Goal: Task Accomplishment & Management: Manage account settings

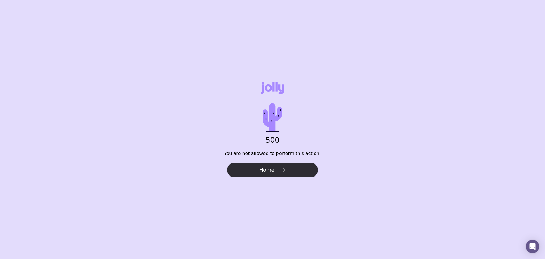
click at [279, 169] on icon "button" at bounding box center [282, 169] width 7 height 7
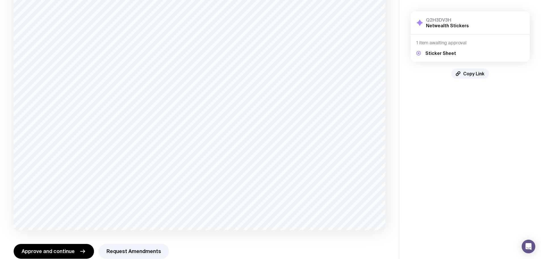
scroll to position [384, 0]
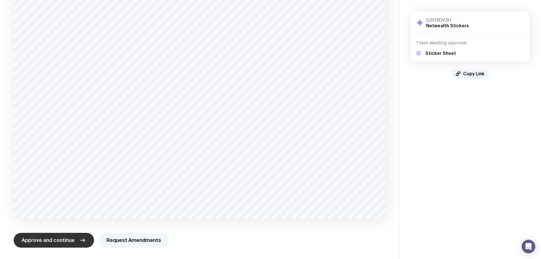
click at [67, 244] on button "Approve and continue" at bounding box center [54, 240] width 80 height 15
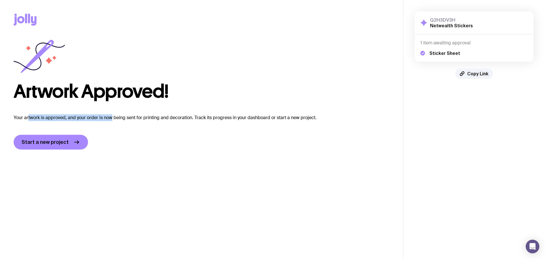
drag, startPoint x: 34, startPoint y: 118, endPoint x: 113, endPoint y: 119, distance: 79.0
click at [112, 119] on p "Your artwork is approved, and your order is now being sent for printing and dec…" at bounding box center [202, 117] width 376 height 7
click at [113, 119] on p "Your artwork is approved, and your order is now being sent for printing and dec…" at bounding box center [202, 117] width 376 height 7
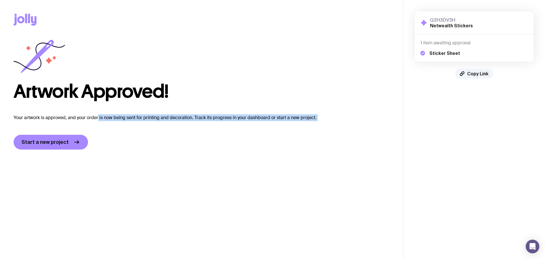
drag, startPoint x: 97, startPoint y: 118, endPoint x: 163, endPoint y: 121, distance: 65.7
click at [163, 121] on div "Artwork Approved! Your artwork is approved, and your order is now being sent fo…" at bounding box center [202, 94] width 376 height 110
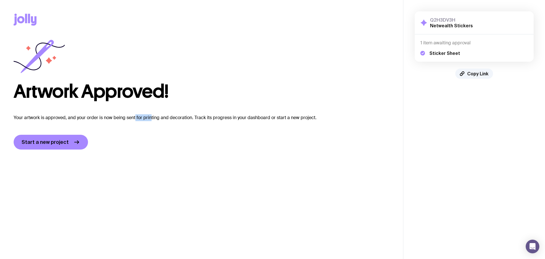
drag, startPoint x: 137, startPoint y: 118, endPoint x: 158, endPoint y: 117, distance: 21.0
click at [154, 117] on p "Your artwork is approved, and your order is now being sent for printing and dec…" at bounding box center [202, 117] width 376 height 7
click at [159, 117] on p "Your artwork is approved, and your order is now being sent for printing and dec…" at bounding box center [202, 117] width 376 height 7
drag, startPoint x: 267, startPoint y: 114, endPoint x: 274, endPoint y: 119, distance: 8.7
click at [273, 119] on div "Artwork Approved! Your artwork is approved, and your order is now being sent fo…" at bounding box center [202, 94] width 376 height 110
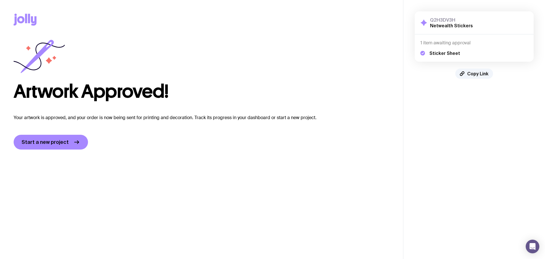
click at [274, 119] on p "Your artwork is approved, and your order is now being sent for printing and dec…" at bounding box center [202, 117] width 376 height 7
